Goal: Information Seeking & Learning: Learn about a topic

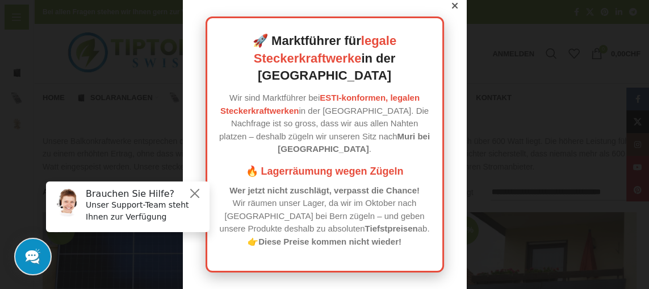
click at [454, 9] on icon at bounding box center [455, 6] width 6 height 6
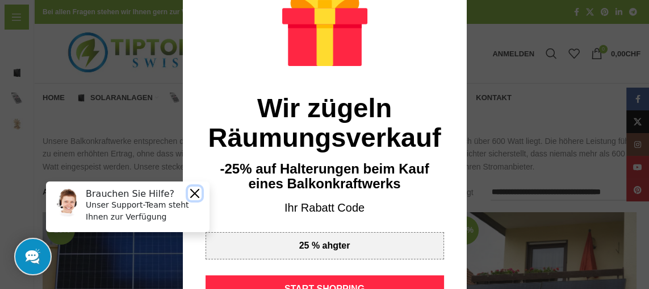
click at [194, 191] on button "Close" at bounding box center [195, 193] width 14 height 14
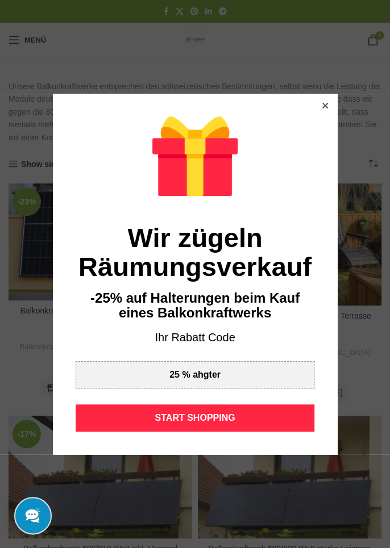
click at [289, 288] on div "START SHOPPING" at bounding box center [195, 417] width 239 height 27
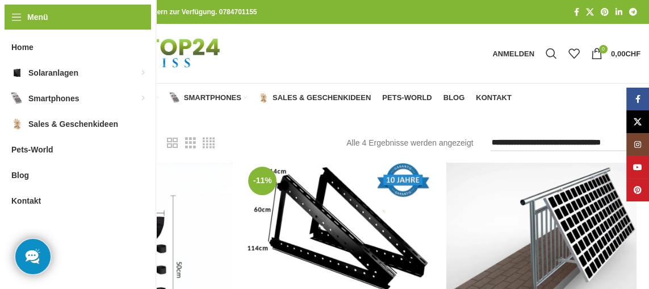
click at [118, 94] on span "Solaranlagen" at bounding box center [121, 97] width 62 height 9
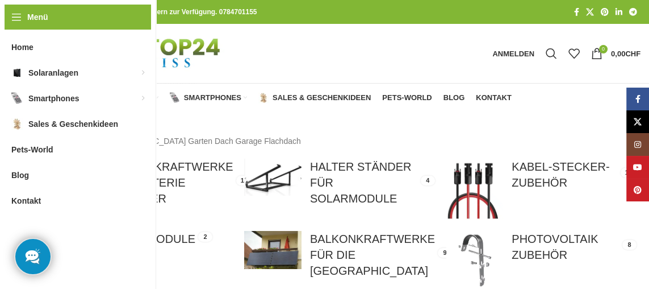
click at [143, 184] on link at bounding box center [138, 186] width 190 height 57
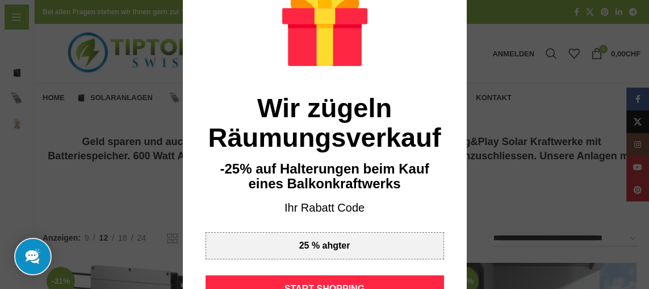
click at [240, 279] on div "START SHOPPING" at bounding box center [325, 288] width 239 height 27
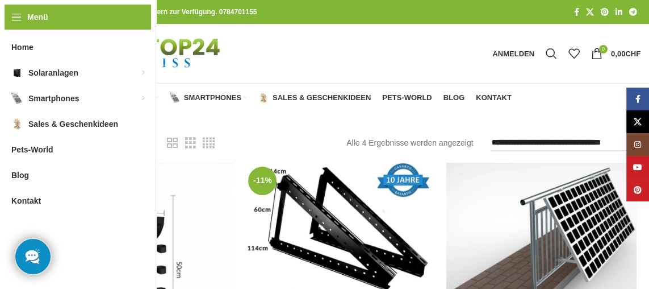
click at [120, 96] on span "Solaranlagen" at bounding box center [121, 97] width 62 height 9
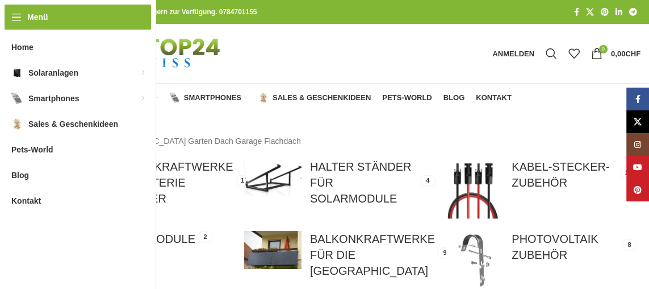
click at [145, 141] on p "Solaranlagen für [GEOGRAPHIC_DATA] Garten Dach Garage Flachdach" at bounding box center [342, 141] width 598 height 12
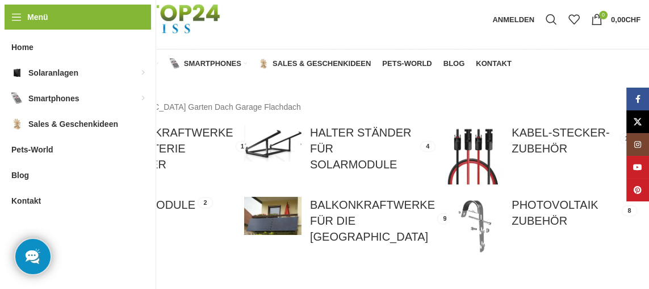
scroll to position [35, 0]
click at [88, 158] on link at bounding box center [138, 152] width 190 height 57
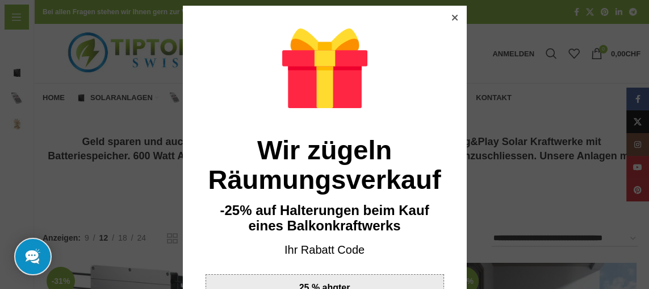
click at [387, 282] on div "zum kopieren klicken 25 % ahgter" at bounding box center [325, 287] width 239 height 27
click at [455, 16] on icon at bounding box center [455, 18] width 6 height 6
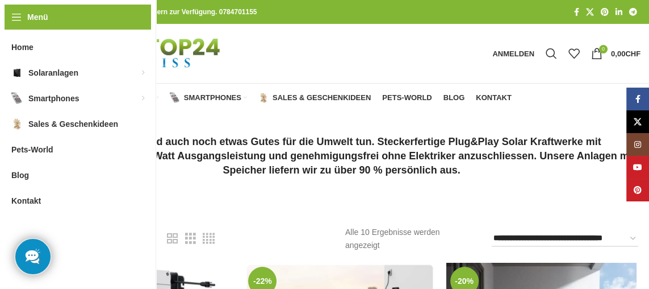
click at [112, 101] on span "Solaranlagen" at bounding box center [121, 97] width 62 height 9
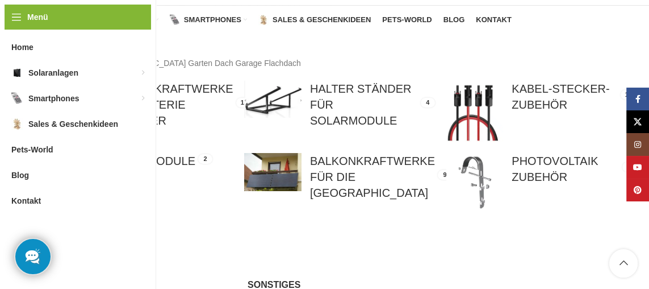
scroll to position [78, 0]
click at [387, 171] on link at bounding box center [339, 177] width 190 height 48
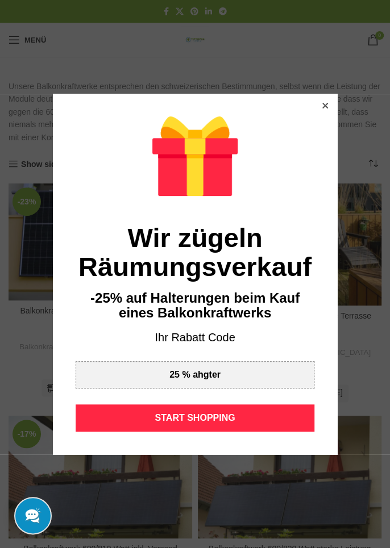
click at [326, 104] on icon at bounding box center [325, 106] width 6 height 6
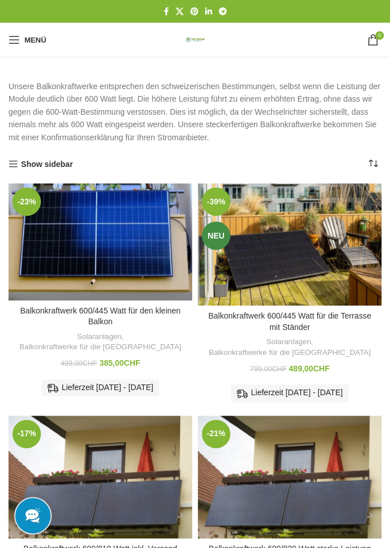
click at [16, 42] on span "Mobiles Menü öffnen" at bounding box center [14, 39] width 11 height 11
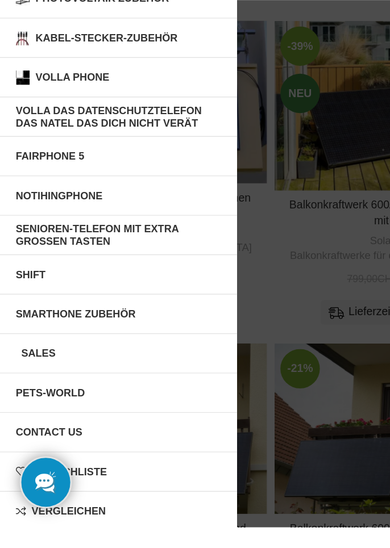
click at [124, 288] on link "Sales" at bounding box center [85, 423] width 170 height 28
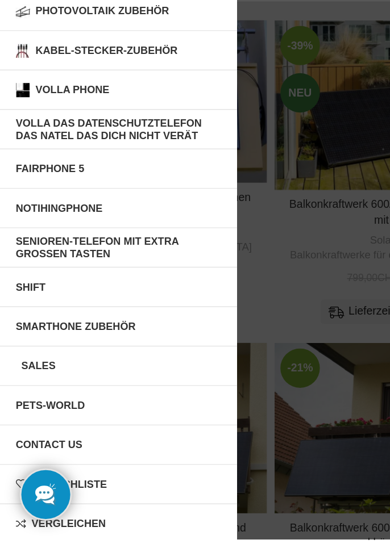
scroll to position [15, 0]
